Goal: Transaction & Acquisition: Purchase product/service

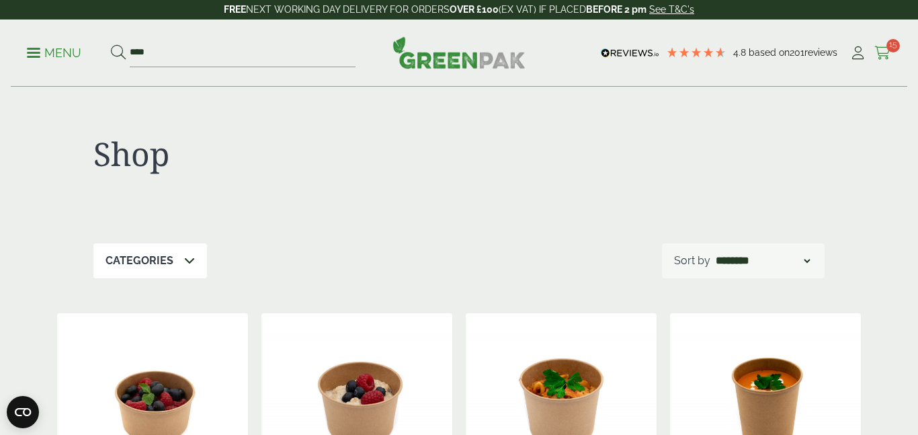
click at [881, 53] on icon at bounding box center [882, 52] width 17 height 13
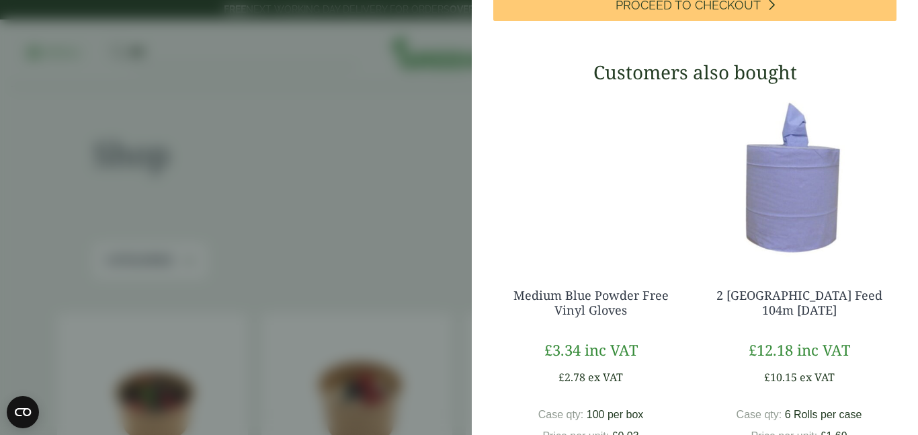
scroll to position [1119, 0]
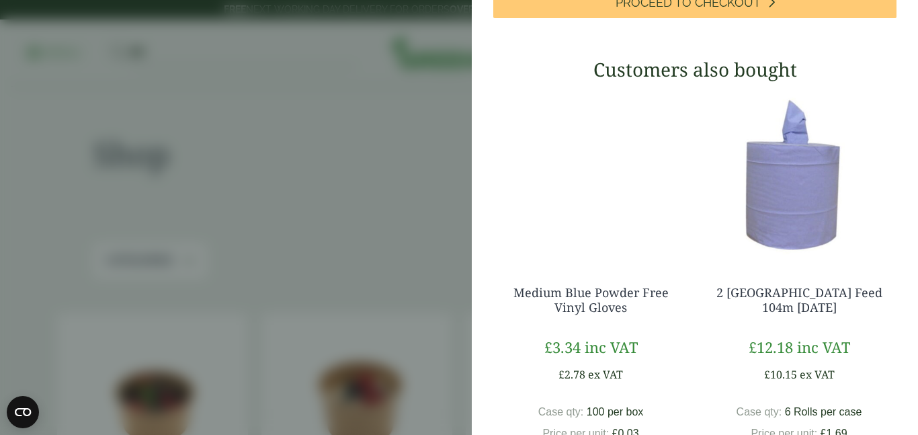
type input "*"
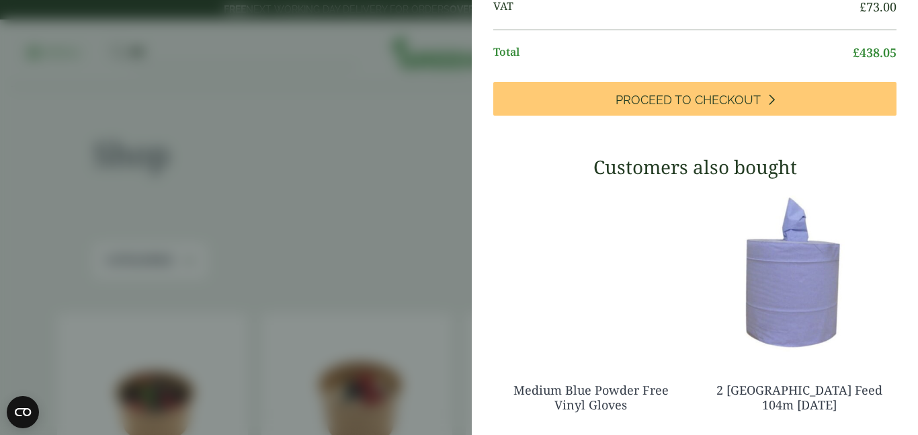
scroll to position [1023, 0]
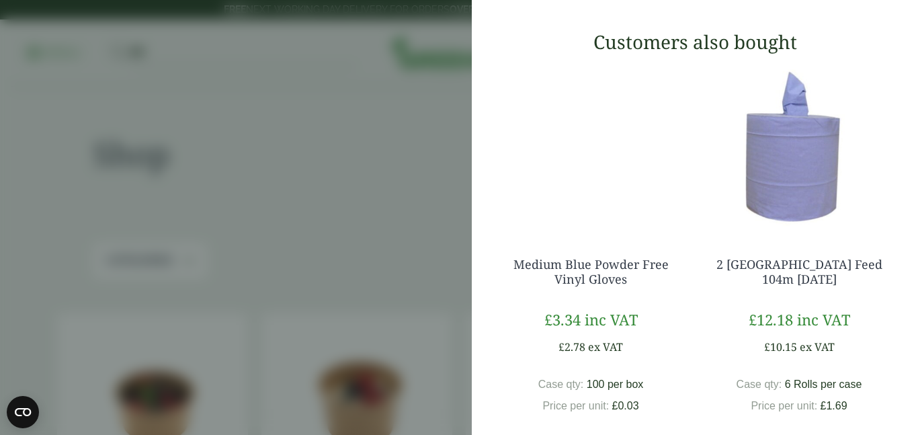
scroll to position [1078, 0]
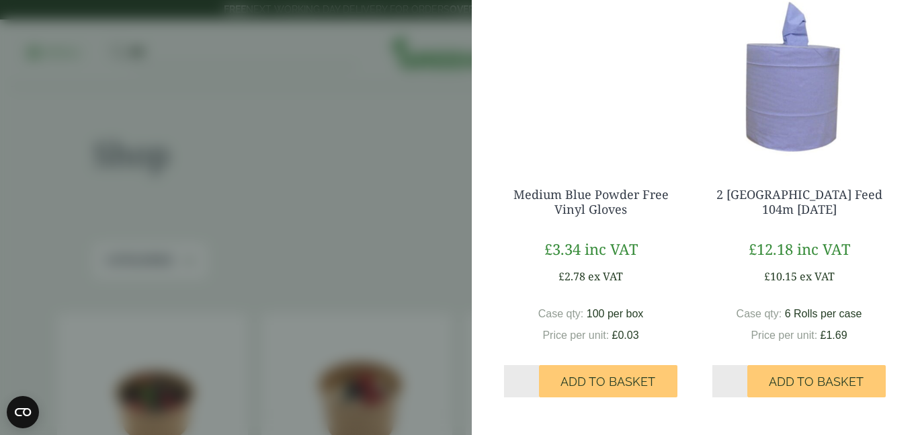
scroll to position [1178, 0]
click at [250, 227] on aside "My Basket Compostable [PERSON_NAME] Tray - Full Case Compostable [PERSON_NAME] …" at bounding box center [459, 217] width 918 height 435
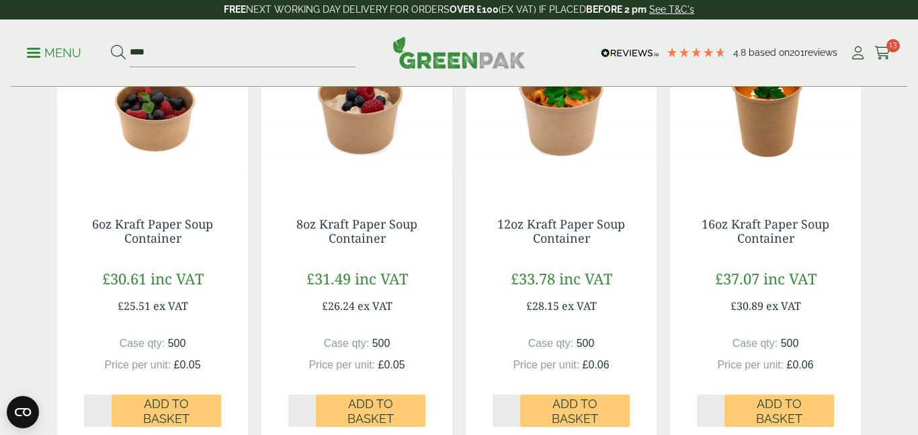
scroll to position [300, 0]
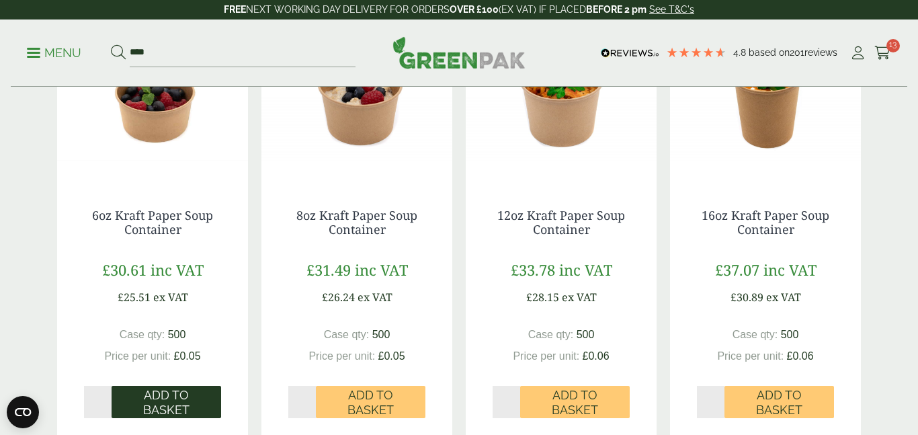
click at [180, 400] on span "Add to Basket" at bounding box center [166, 402] width 91 height 29
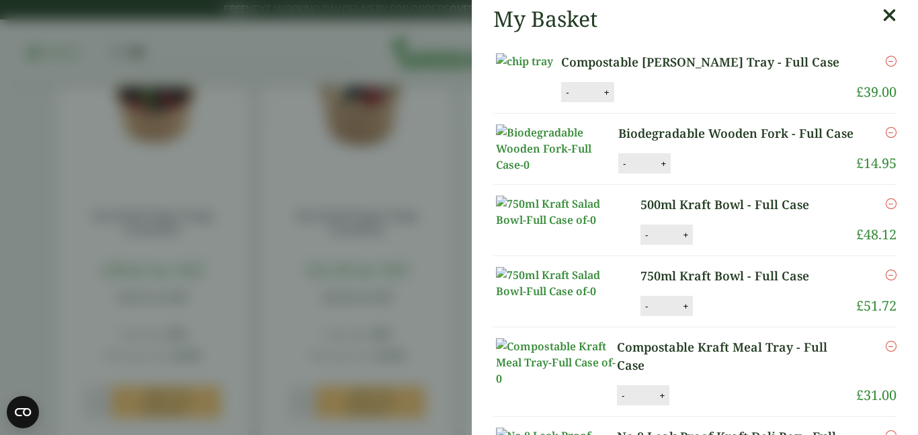
scroll to position [0, 0]
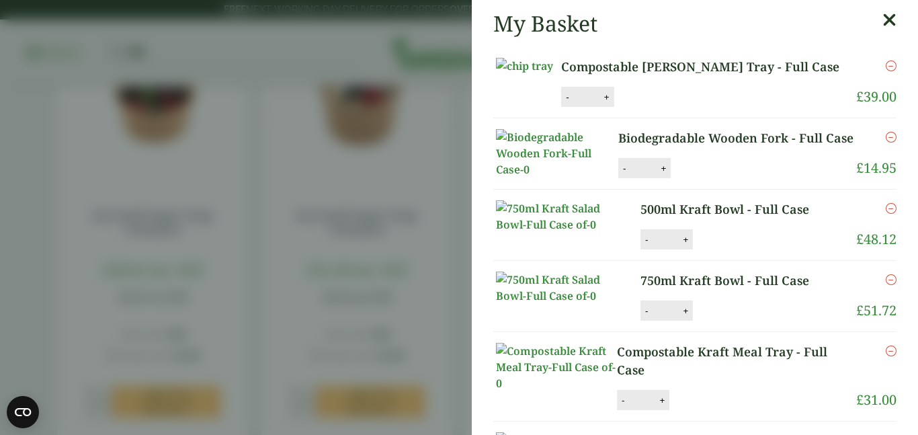
click at [889, 15] on icon at bounding box center [889, 20] width 14 height 19
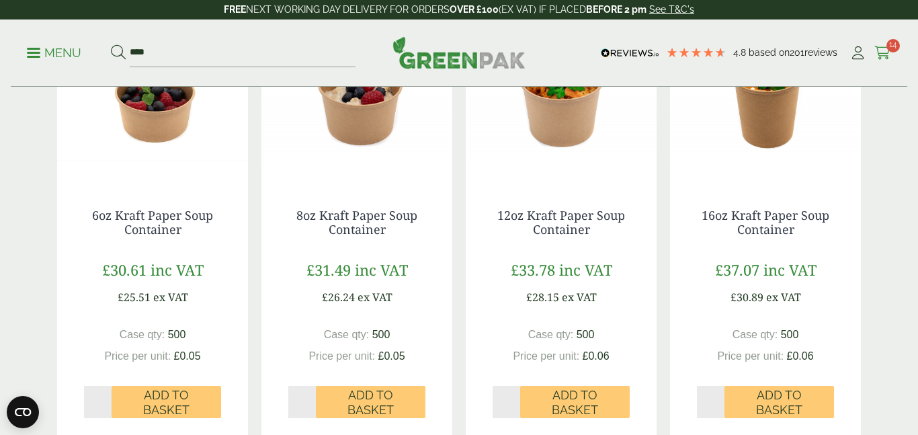
click at [891, 52] on span "14" at bounding box center [892, 45] width 13 height 13
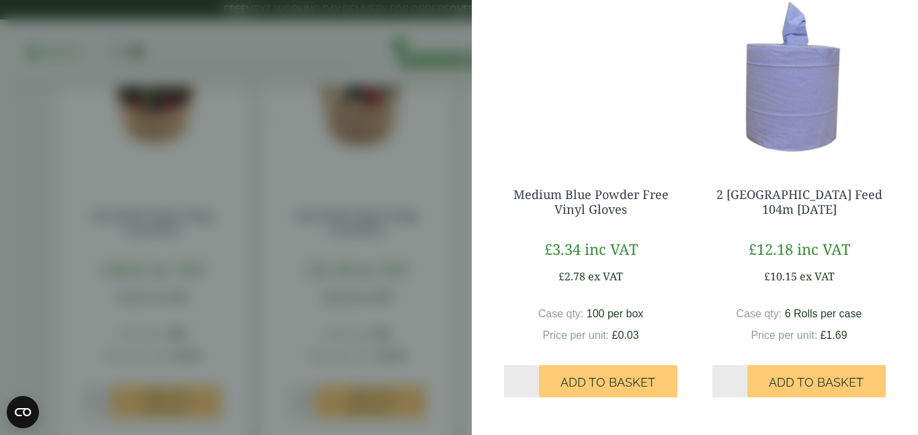
scroll to position [1350, 0]
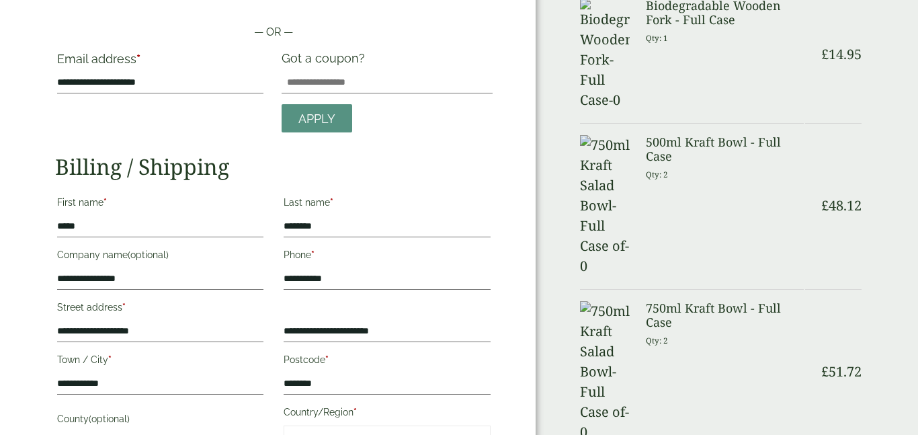
scroll to position [122, 0]
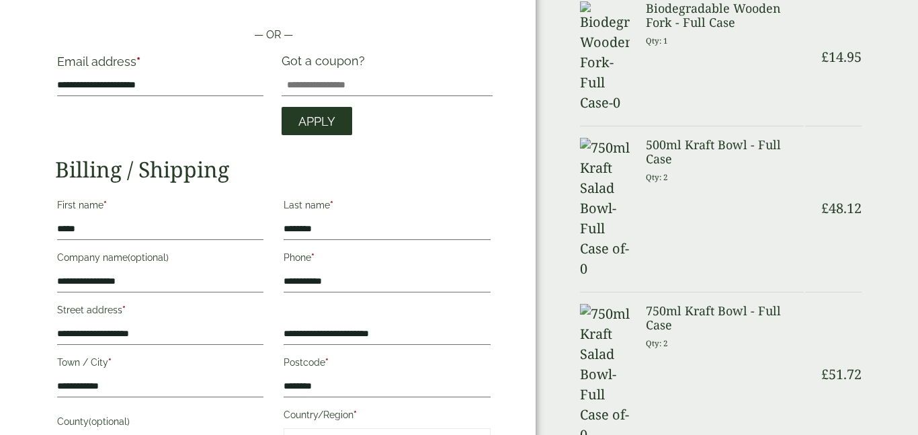
click at [307, 120] on span "Apply" at bounding box center [316, 121] width 37 height 15
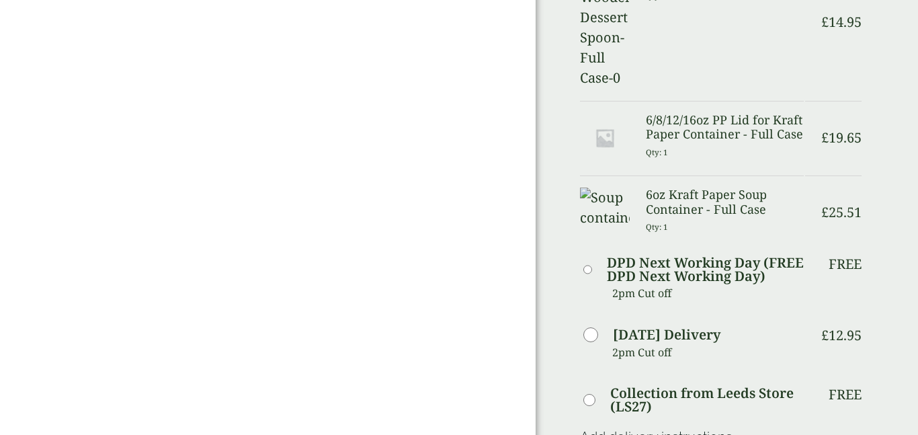
scroll to position [1159, 0]
